Goal: Check status: Check status

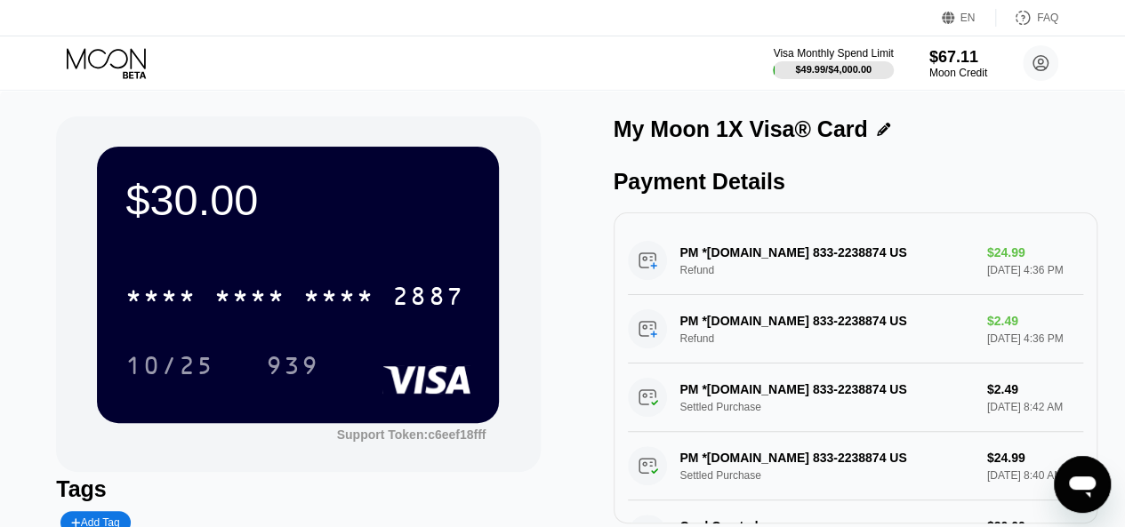
click at [105, 60] on icon at bounding box center [108, 63] width 83 height 31
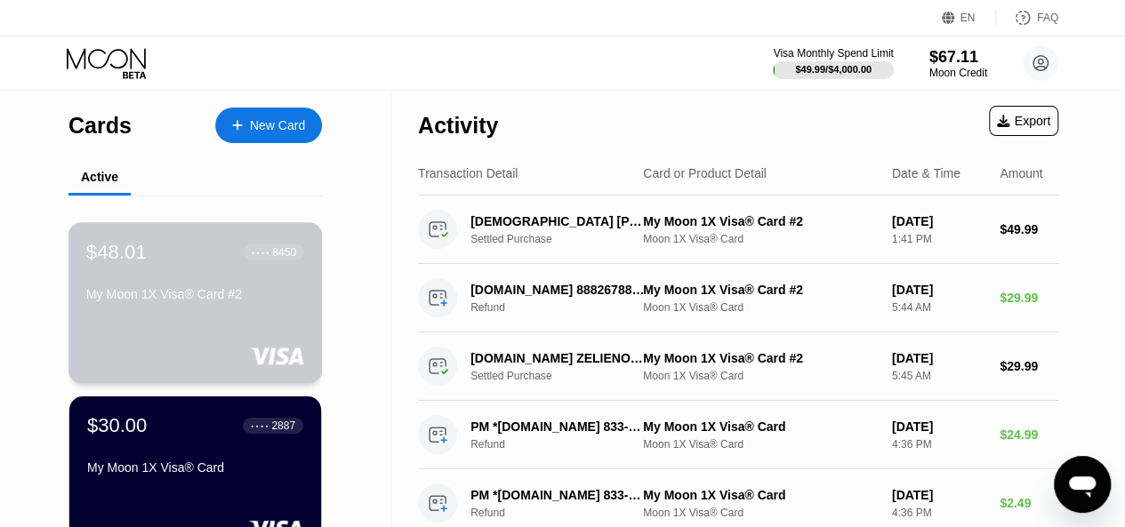
click at [201, 308] on div "My Moon 1X Visa® Card #2" at bounding box center [195, 297] width 218 height 21
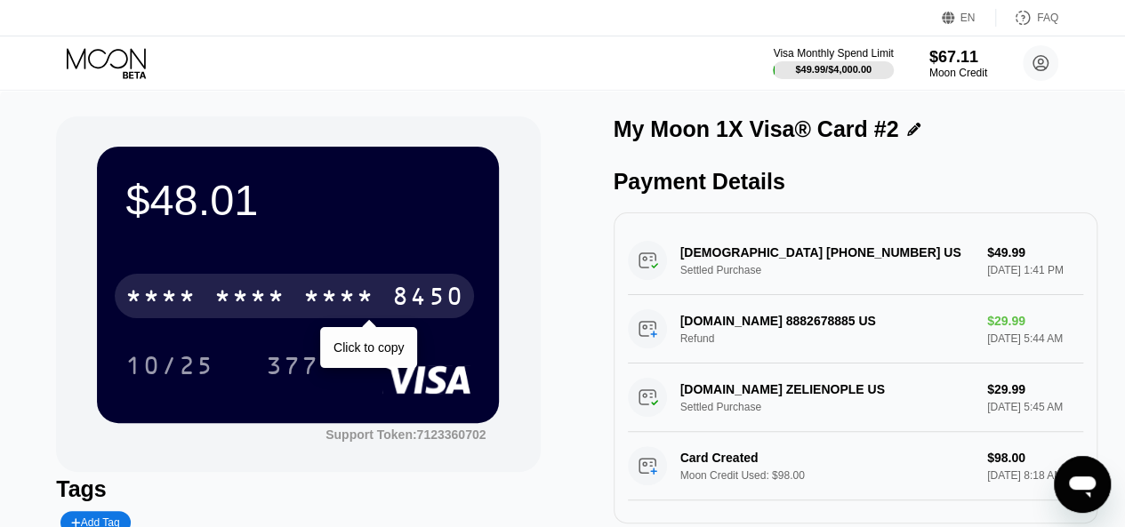
click at [194, 318] on div "* * * * * * * * * * * * 8450" at bounding box center [294, 296] width 359 height 44
